Goal: Task Accomplishment & Management: Complete application form

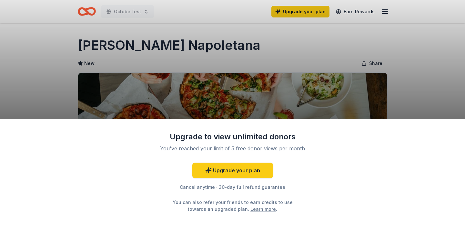
click at [195, 45] on div "Upgrade to view unlimited donors You've reached your limit of 5 free donor view…" at bounding box center [232, 118] width 465 height 237
click at [359, 101] on div "Upgrade to view unlimited donors You've reached your limit of 5 free donor view…" at bounding box center [232, 118] width 465 height 237
click at [385, 11] on div "Upgrade to view unlimited donors You've reached your limit of 5 free donor view…" at bounding box center [232, 118] width 465 height 237
click at [239, 168] on link "Upgrade your plan" at bounding box center [232, 169] width 81 height 15
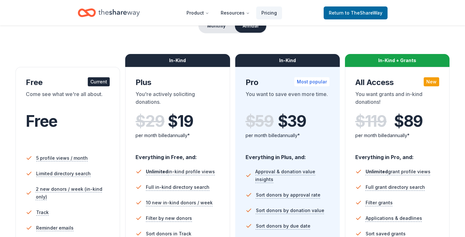
scroll to position [17, 0]
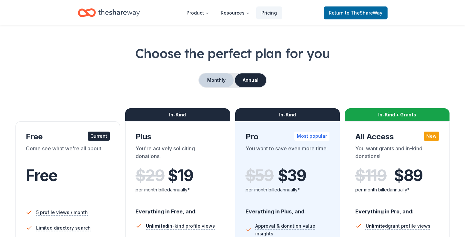
click at [218, 80] on button "Monthly" at bounding box center [216, 80] width 35 height 14
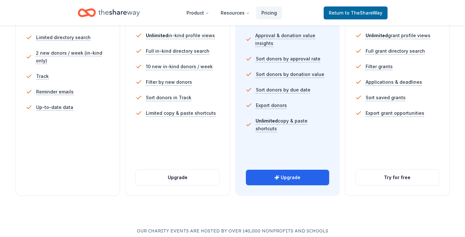
scroll to position [212, 0]
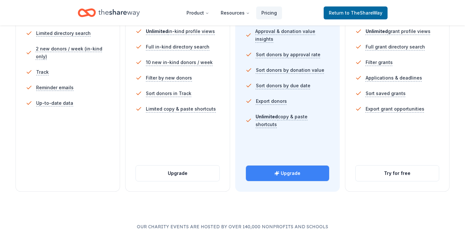
click at [271, 171] on button "Upgrade" at bounding box center [287, 172] width 83 height 15
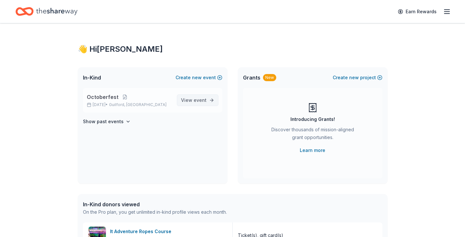
click at [194, 102] on span "View event" at bounding box center [193, 100] width 25 height 8
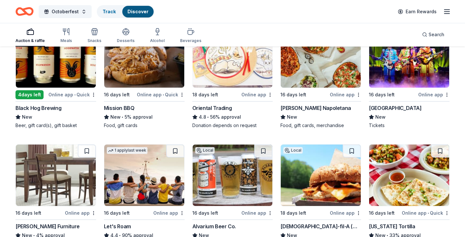
scroll to position [94, 0]
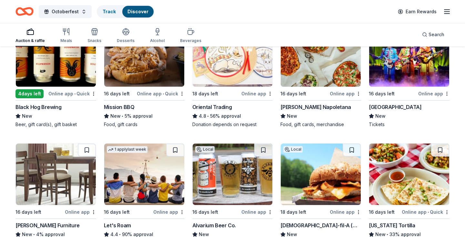
click at [313, 107] on div "[PERSON_NAME] Napoletana" at bounding box center [315, 107] width 70 height 8
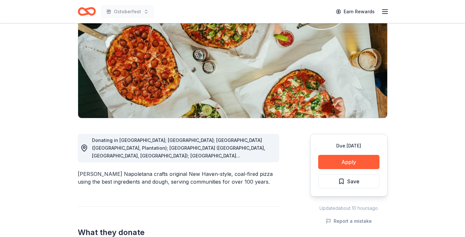
scroll to position [94, 0]
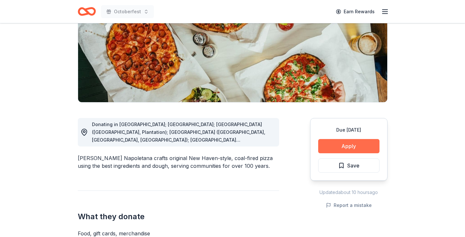
click at [334, 143] on button "Apply" at bounding box center [348, 146] width 61 height 14
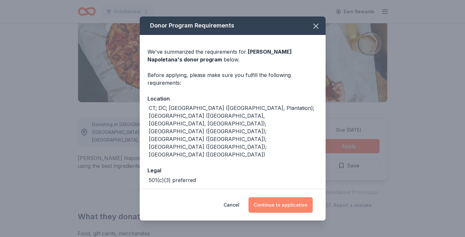
click at [270, 207] on button "Continue to application" at bounding box center [280, 204] width 64 height 15
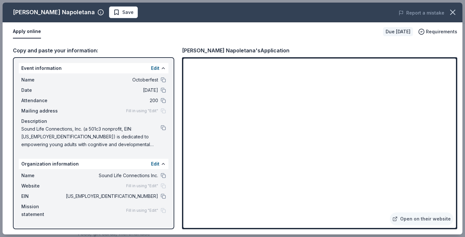
click at [163, 186] on div "Fill in using "Edit"" at bounding box center [146, 185] width 40 height 5
